Goal: Complete application form: Complete application form

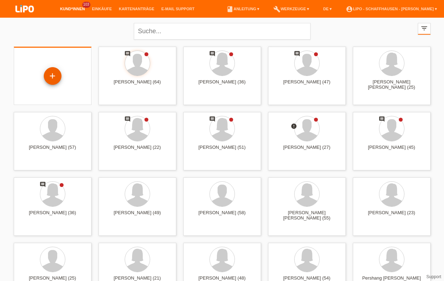
click at [55, 81] on div "+" at bounding box center [53, 76] width 18 height 18
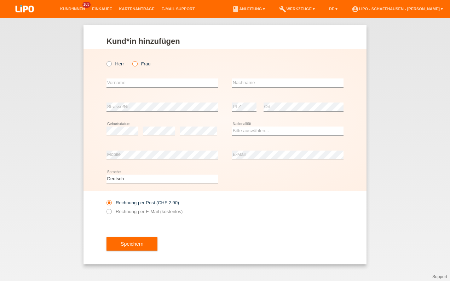
click at [131, 60] on icon at bounding box center [131, 60] width 0 height 0
click at [135, 63] on input "Frau" at bounding box center [134, 63] width 5 height 5
radio input "true"
click at [130, 83] on input "text" at bounding box center [161, 82] width 111 height 9
type input "[PERSON_NAME]"
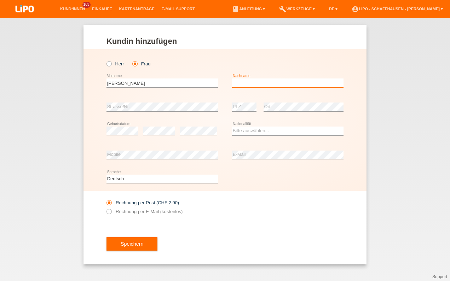
click at [241, 83] on input "text" at bounding box center [287, 82] width 111 height 9
type input "Aguilar Igartua"
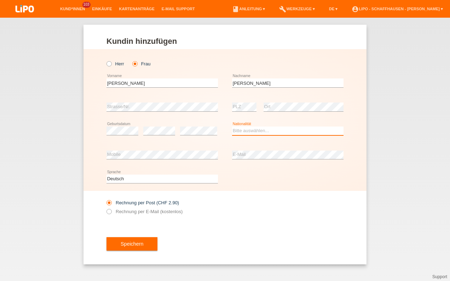
click at [257, 132] on select "Bitte auswählen... Schweiz Deutschland Liechtenstein Österreich ------------ Af…" at bounding box center [287, 131] width 111 height 8
select select "ES"
click at [232, 127] on select "Bitte auswählen... Schweiz Deutschland Liechtenstein Österreich ------------ Af…" at bounding box center [287, 131] width 111 height 8
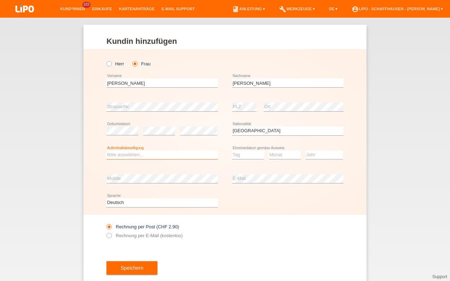
click at [142, 151] on select "Bitte auswählen... C B B - Flüchtlingsstatus Andere" at bounding box center [161, 155] width 111 height 8
select select "C"
click at [106, 151] on select "Bitte auswählen... C B B - Flüchtlingsstatus Andere" at bounding box center [161, 155] width 111 height 8
click at [246, 155] on select "Tag 01 02 03 04 05 06 07 08 09 10 11" at bounding box center [248, 155] width 32 height 8
select select "01"
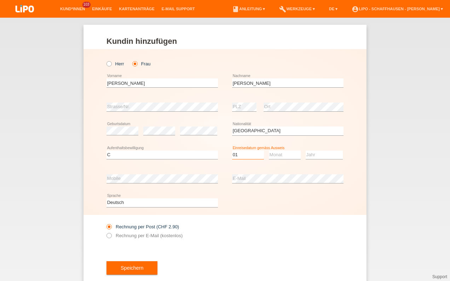
click at [232, 151] on select "Tag 01 02 03 04 05 06 07 08 09 10 11" at bounding box center [248, 155] width 32 height 8
click at [285, 155] on select "Monat 01 02 03 04 05 06 07 08 09 10 11" at bounding box center [285, 155] width 32 height 8
select select "01"
click at [269, 151] on select "Monat 01 02 03 04 05 06 07 08 09 10 11" at bounding box center [285, 155] width 32 height 8
click at [310, 155] on select "Jahr 2025 2024 2023 2022 2021 2020 2019 2018 2017 2016 2015 2014 2013 2012 2011…" at bounding box center [323, 155] width 37 height 8
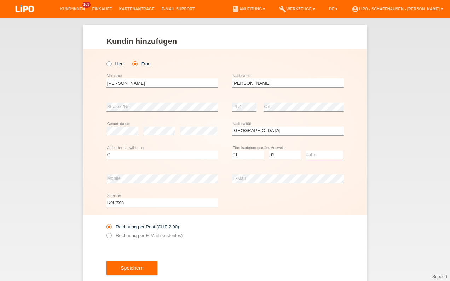
select select "2014"
click at [305, 151] on select "Jahr 2025 2024 2023 2022 2021 2020 2019 2018 2017 2016 2015 2014 2013 2012 2011…" at bounding box center [323, 155] width 37 height 8
click at [105, 232] on icon at bounding box center [105, 232] width 0 height 0
click at [106, 235] on input "Rechnung per E-Mail (kostenlos)" at bounding box center [108, 237] width 5 height 9
radio input "true"
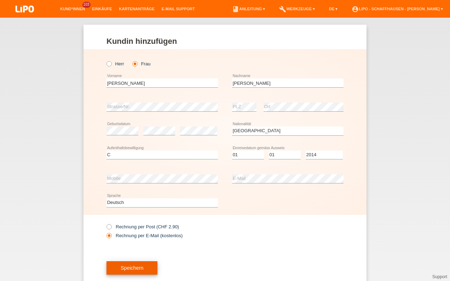
click at [122, 267] on span "Speichern" at bounding box center [132, 268] width 23 height 6
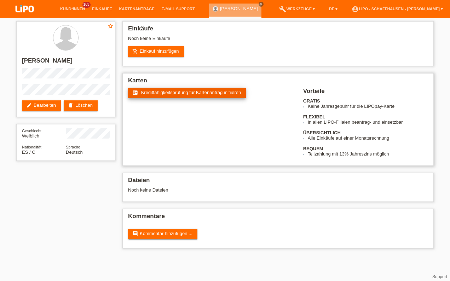
click at [182, 95] on link "fact_check Kreditfähigkeitsprüfung für Kartenantrag initiieren" at bounding box center [187, 93] width 118 height 11
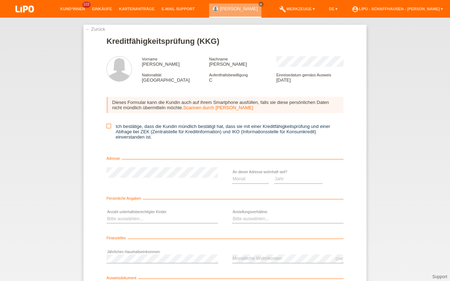
click at [107, 124] on icon at bounding box center [108, 126] width 5 height 5
click at [107, 124] on input "Ich bestätige, dass die Kundin mündlich bestätigt hat, dass sie mit einer Kredi…" at bounding box center [108, 126] width 5 height 5
checkbox input "true"
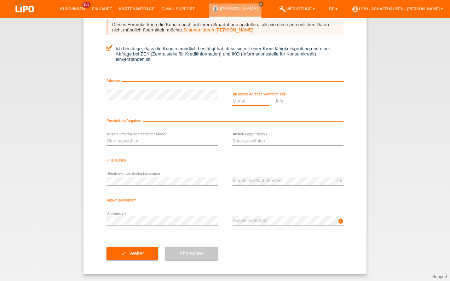
click at [246, 102] on select "Monat 01 02 03 04 05 06 07 08 09 10" at bounding box center [250, 101] width 37 height 8
select select "06"
click at [232, 97] on select "Monat 01 02 03 04 05 06 07 08 09 10" at bounding box center [250, 101] width 37 height 8
click at [278, 104] on select "Jahr 2025 2024 2023 2022 2021 2020 2019 2018 2017 2016 2015 2014 2013 2012 2011…" at bounding box center [298, 101] width 49 height 8
select select "2013"
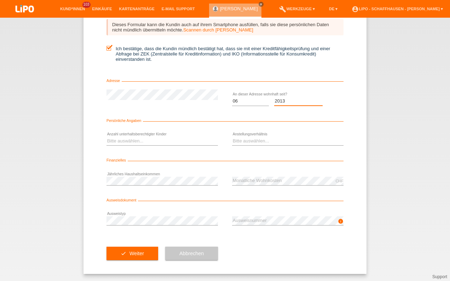
click at [274, 97] on select "Jahr 2025 2024 2023 2022 2021 2020 2019 2018 2017 2016 2015 2014 2013 2012 2011…" at bounding box center [298, 101] width 49 height 8
click at [157, 140] on select "Bitte auswählen... 0 1 2 3 4 5 6 7 8 9" at bounding box center [161, 141] width 111 height 8
select select "0"
click at [106, 137] on select "Bitte auswählen... 0 1 2 3 4 5 6 7 8 9" at bounding box center [161, 141] width 111 height 8
click at [243, 141] on select "Bitte auswählen... Unbefristet Befristet Lehrling/Student Pensioniert Nicht arb…" at bounding box center [287, 141] width 111 height 8
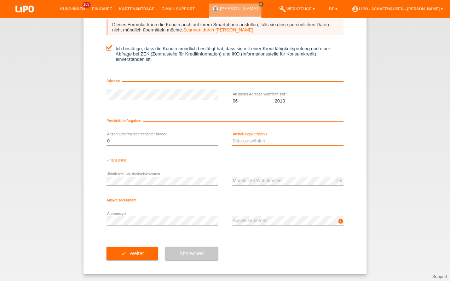
select select "UNLIMITED"
click at [232, 137] on select "Bitte auswählen... Unbefristet Befristet Lehrling/Student Pensioniert Nicht arb…" at bounding box center [287, 141] width 111 height 8
click at [134, 255] on span "Weiter" at bounding box center [136, 254] width 14 height 6
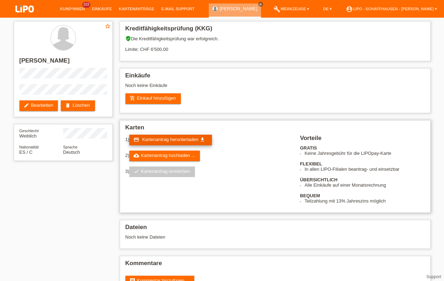
click at [172, 138] on span "Kartenantrag herunterladen" at bounding box center [170, 139] width 56 height 5
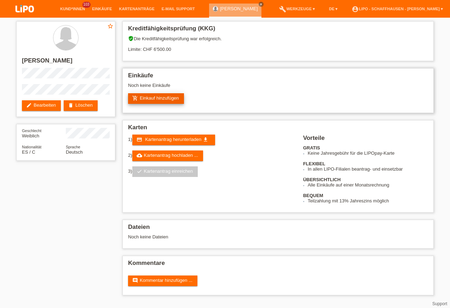
click at [163, 94] on link "add_shopping_cart Einkauf hinzufügen" at bounding box center [156, 98] width 56 height 11
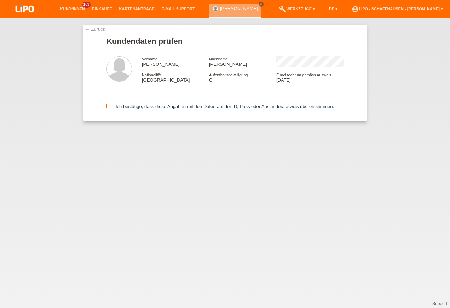
click at [110, 106] on icon at bounding box center [108, 106] width 5 height 5
click at [110, 106] on input "Ich bestätige, dass diese Angaben mit den Daten auf der ID, Pass oder Ausländer…" at bounding box center [108, 106] width 5 height 5
checkbox input "true"
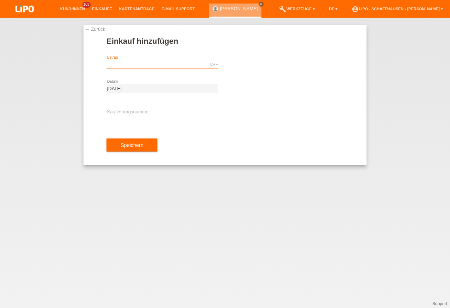
click at [145, 66] on input "text" at bounding box center [161, 64] width 111 height 9
type input "2254.15"
click at [128, 111] on input "text" at bounding box center [161, 112] width 111 height 9
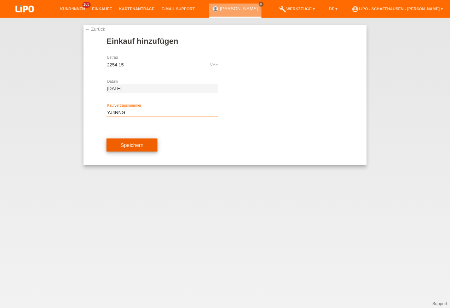
type input "YJ4NNG"
click at [130, 142] on span "Speichern" at bounding box center [132, 145] width 23 height 6
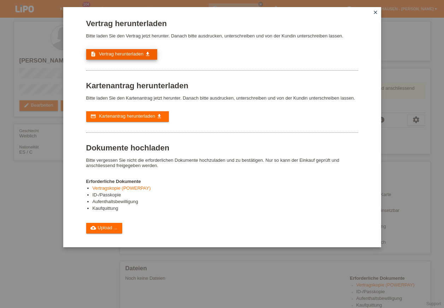
click at [119, 54] on span "Vertrag herunterladen" at bounding box center [121, 53] width 45 height 5
